Goal: Information Seeking & Learning: Learn about a topic

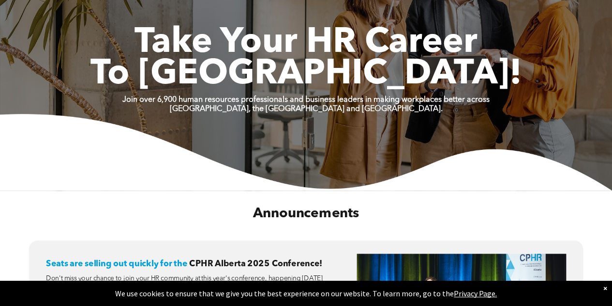
scroll to position [48, 0]
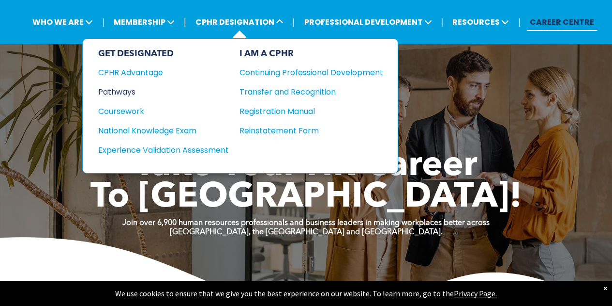
click at [122, 92] on div "Pathways" at bounding box center [157, 92] width 118 height 12
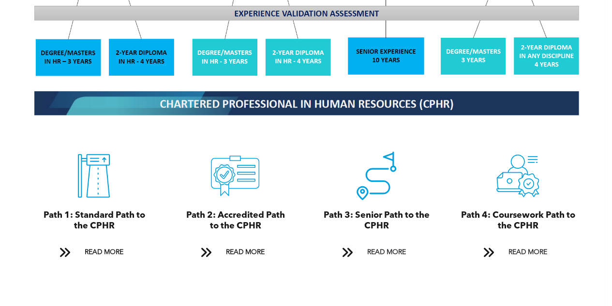
scroll to position [1017, 0]
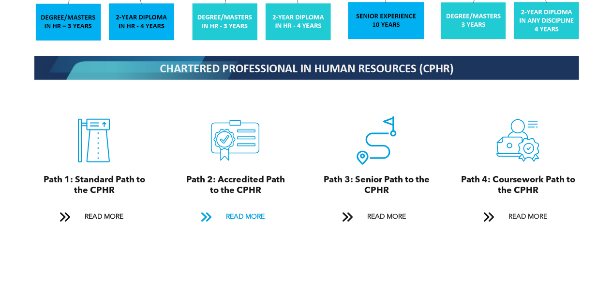
click at [236, 208] on span "READ MORE" at bounding box center [245, 217] width 46 height 18
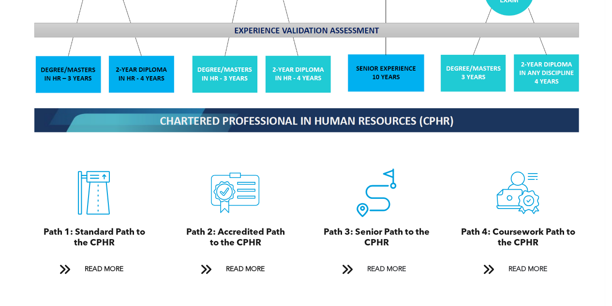
scroll to position [1030, 0]
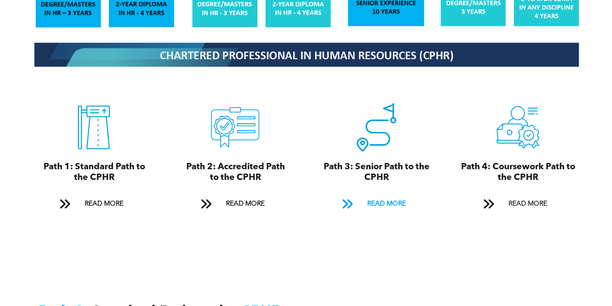
click at [383, 195] on span "READ MORE" at bounding box center [387, 204] width 46 height 18
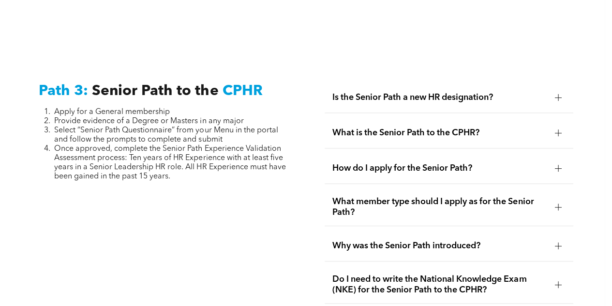
scroll to position [2457, 0]
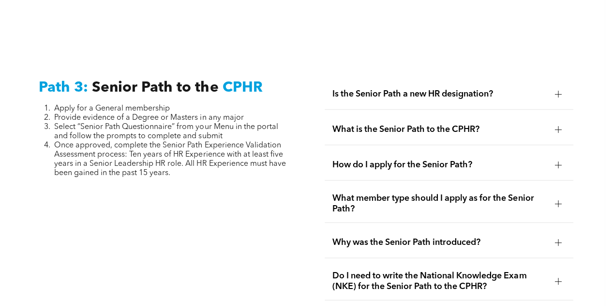
click at [562, 91] on div at bounding box center [558, 94] width 7 height 7
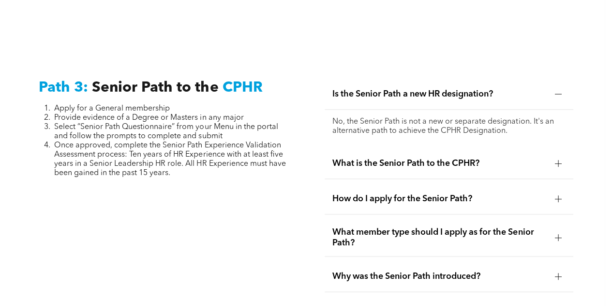
click at [562, 160] on div at bounding box center [558, 163] width 7 height 7
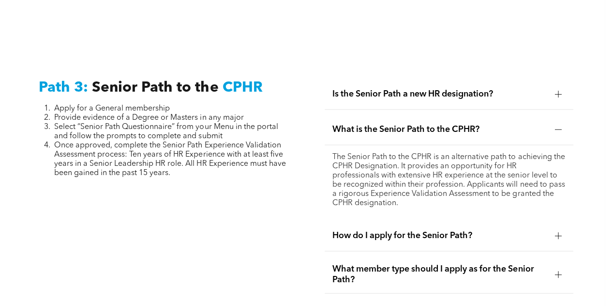
scroll to position [2505, 0]
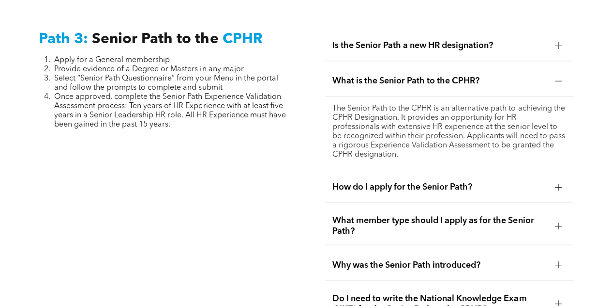
click at [562, 184] on div at bounding box center [558, 187] width 7 height 7
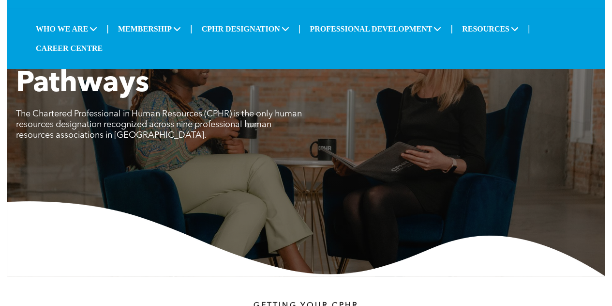
scroll to position [0, 0]
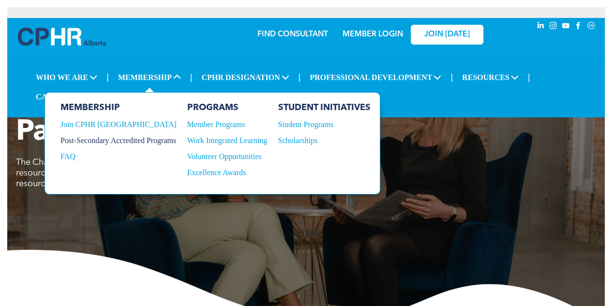
click at [130, 136] on div "Post-Secondary Accredited Programs" at bounding box center [113, 140] width 105 height 9
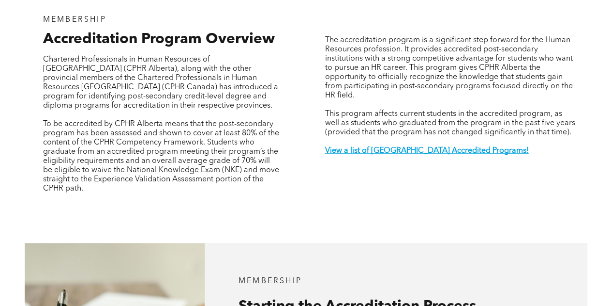
scroll to position [339, 0]
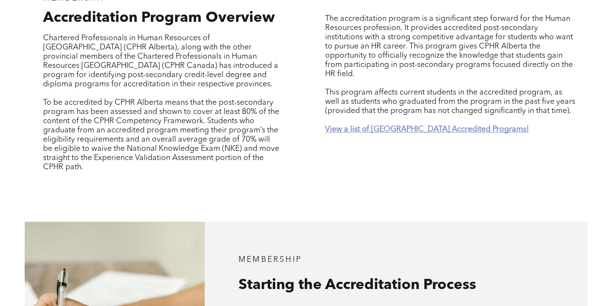
click at [372, 125] on strong "View a list of [GEOGRAPHIC_DATA] Accredited Programs!" at bounding box center [427, 129] width 204 height 8
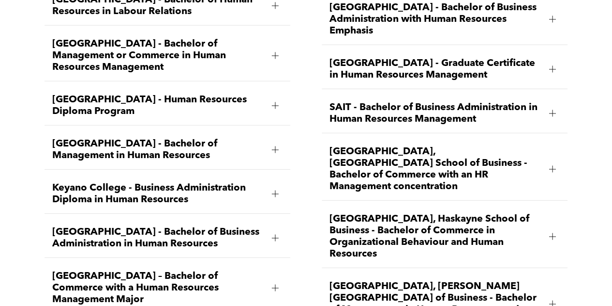
scroll to position [1305, 0]
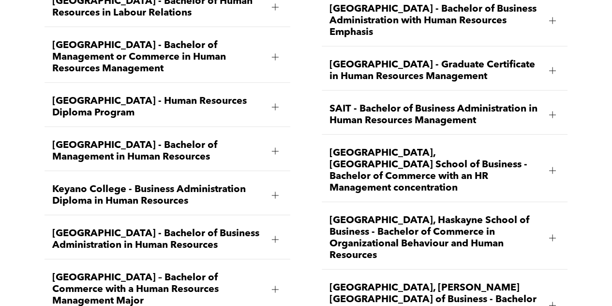
click at [275, 104] on div at bounding box center [275, 107] width 0 height 7
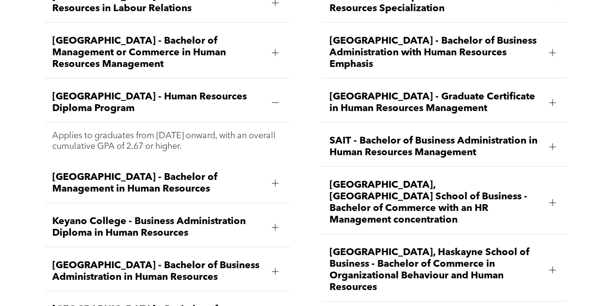
scroll to position [1270, 0]
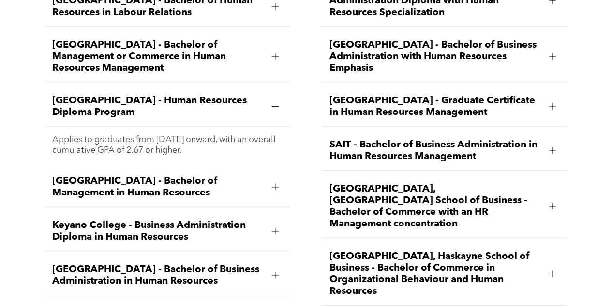
click at [144, 102] on span "[GEOGRAPHIC_DATA] - Human Resources Diploma Program" at bounding box center [158, 106] width 212 height 23
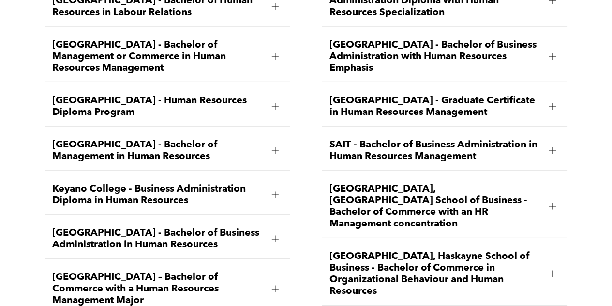
click at [136, 95] on span "[GEOGRAPHIC_DATA] - Human Resources Diploma Program" at bounding box center [158, 106] width 212 height 23
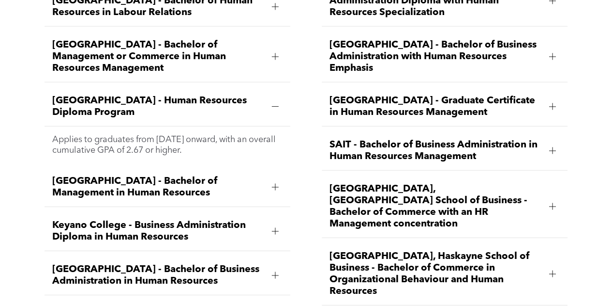
click at [108, 134] on p "Applies to graduates from [DATE] onward, with an overall cumulative GPA of 2.67…" at bounding box center [167, 144] width 230 height 21
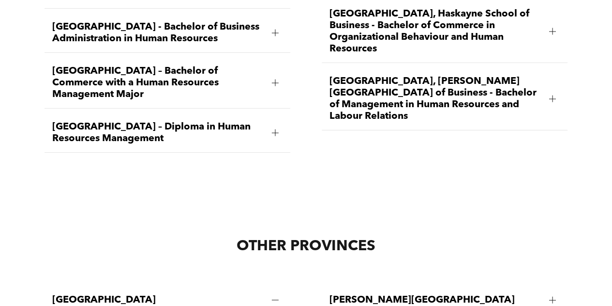
scroll to position [1318, 0]
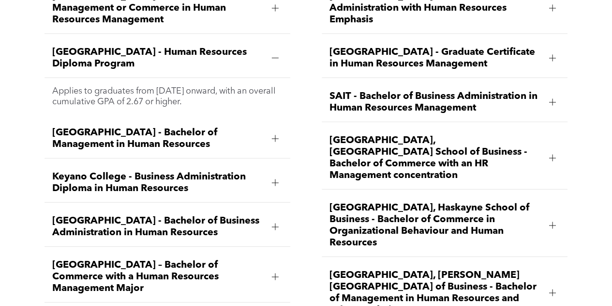
click at [276, 181] on div at bounding box center [275, 182] width 7 height 7
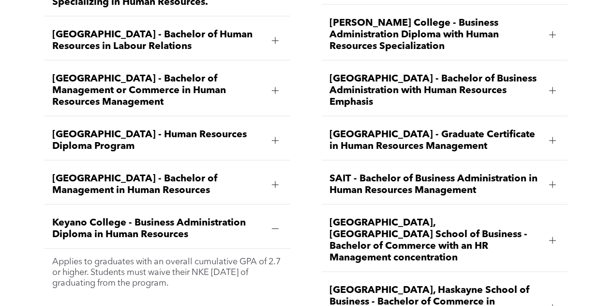
scroll to position [1221, 0]
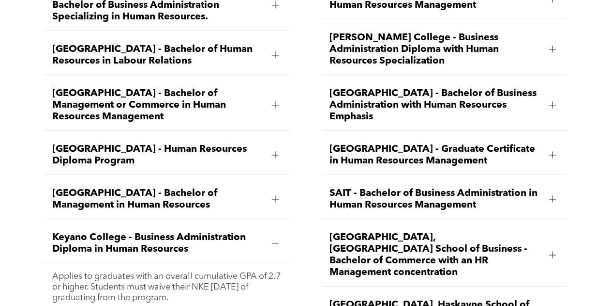
click at [275, 102] on div at bounding box center [275, 105] width 0 height 7
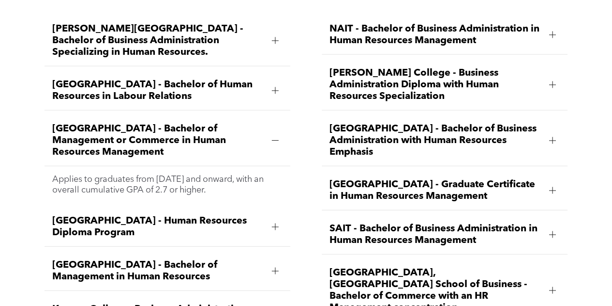
scroll to position [1173, 0]
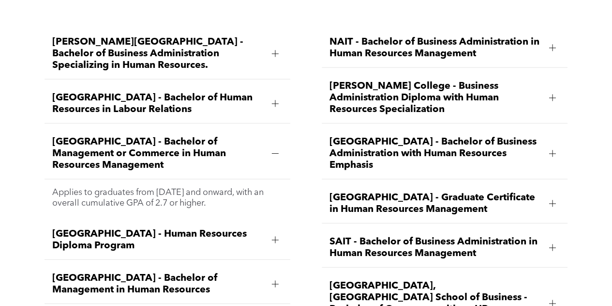
click at [551, 94] on div at bounding box center [553, 97] width 7 height 7
